Goal: Task Accomplishment & Management: Use online tool/utility

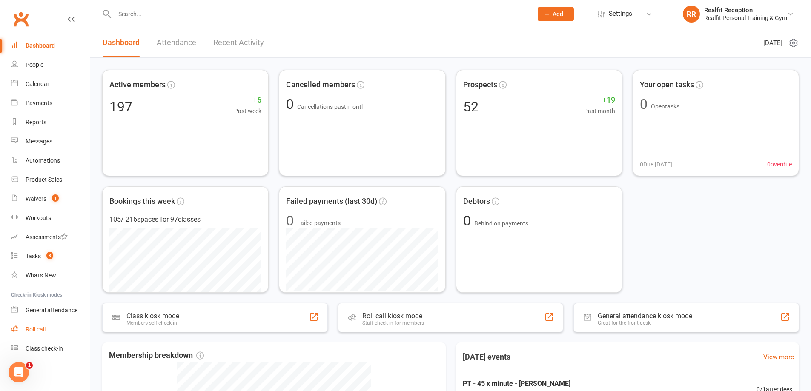
click at [38, 327] on div "Roll call" at bounding box center [36, 329] width 20 height 7
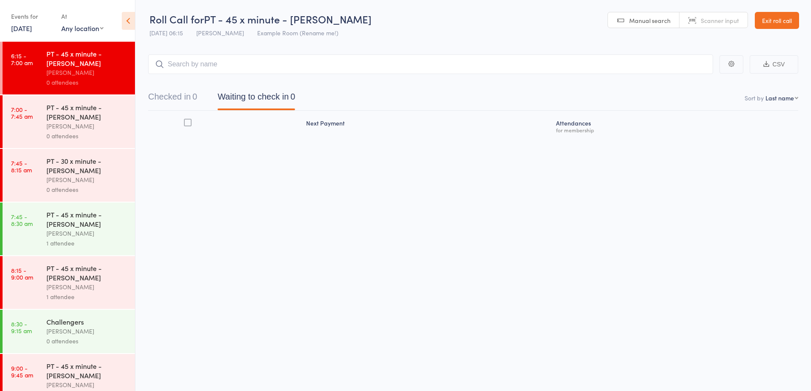
click at [267, 66] on input "search" at bounding box center [430, 65] width 565 height 20
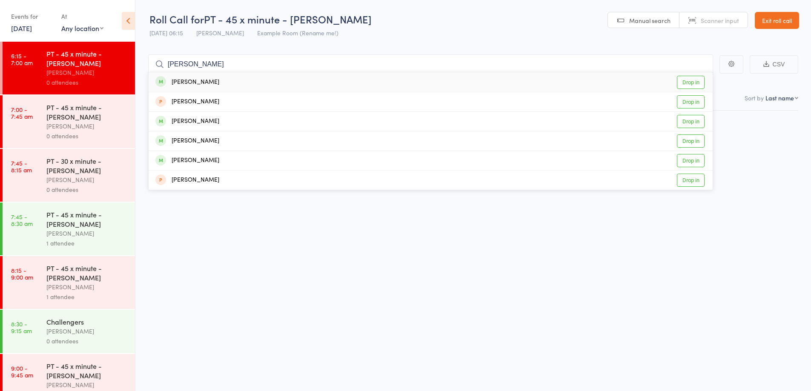
type input "[PERSON_NAME]"
click at [255, 78] on div "[PERSON_NAME] Drop in" at bounding box center [431, 82] width 564 height 20
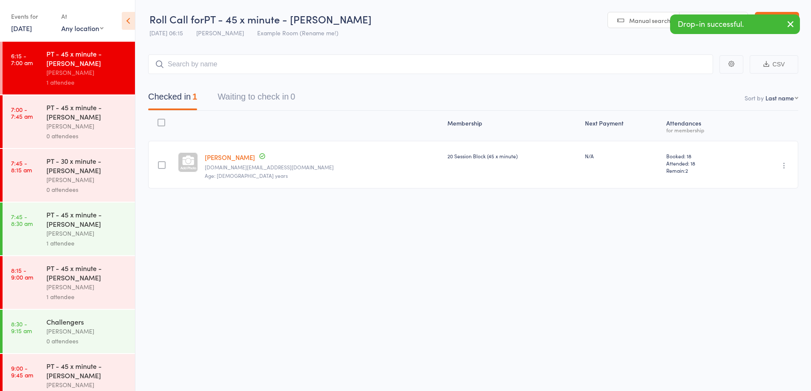
click at [114, 123] on div "[PERSON_NAME]" at bounding box center [86, 126] width 81 height 10
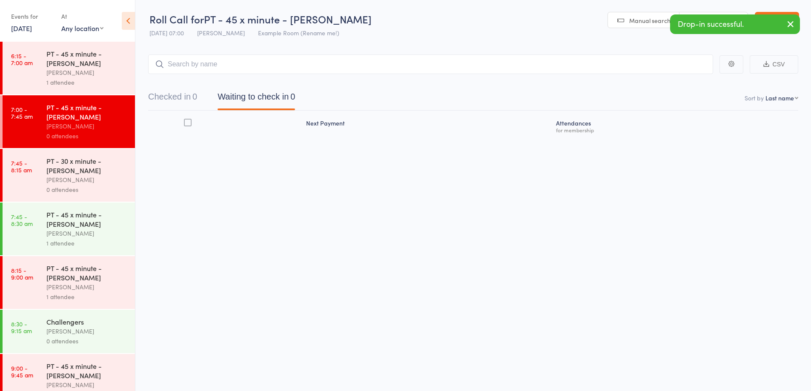
click at [189, 63] on input "search" at bounding box center [430, 65] width 565 height 20
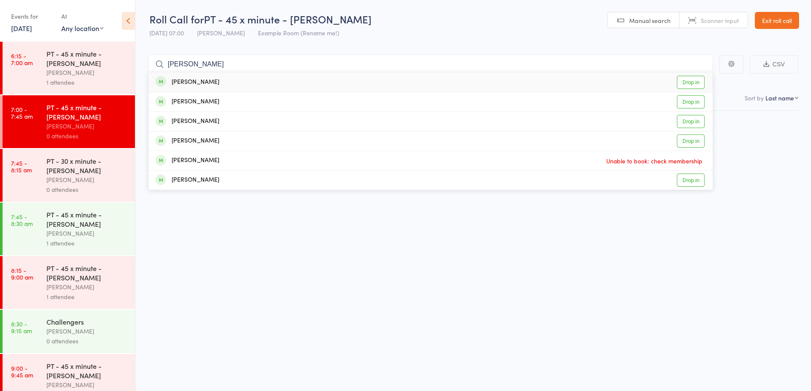
type input "[PERSON_NAME]"
click at [265, 82] on div "[PERSON_NAME] Drop in" at bounding box center [431, 82] width 564 height 20
